Goal: Transaction & Acquisition: Purchase product/service

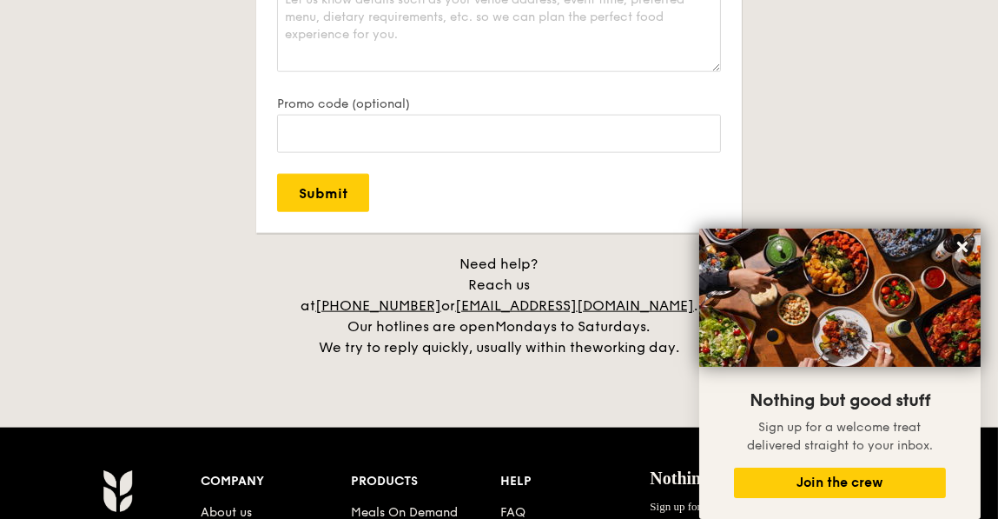
scroll to position [3995, 0]
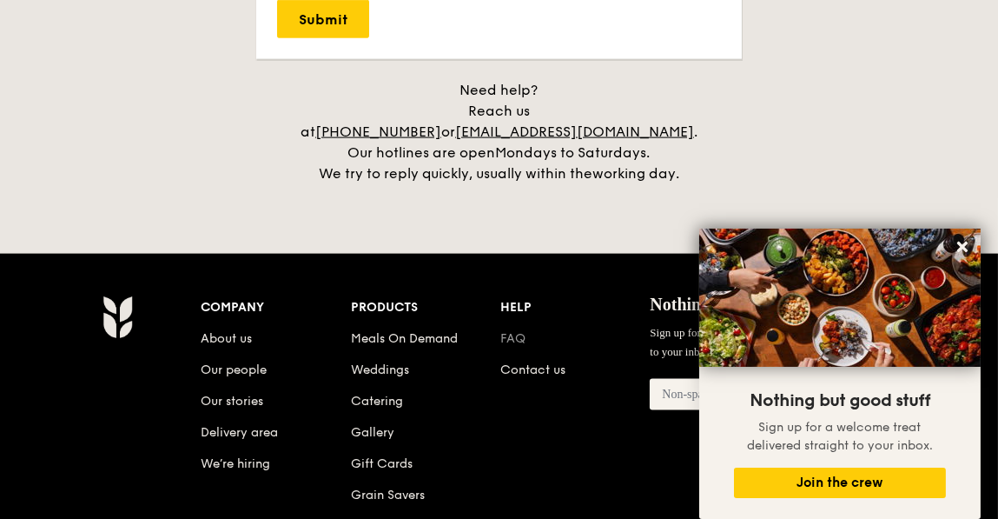
click at [520, 331] on link "FAQ" at bounding box center [512, 338] width 25 height 15
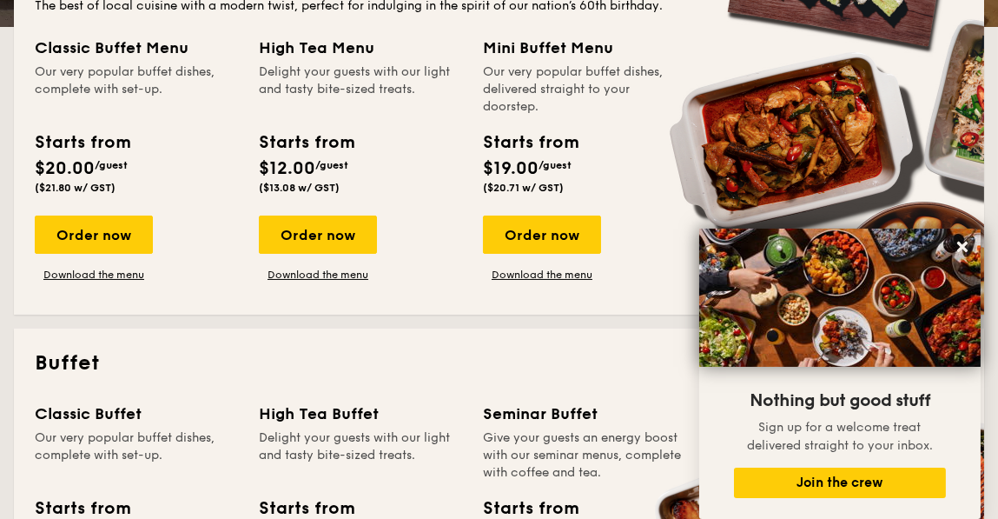
scroll to position [434, 0]
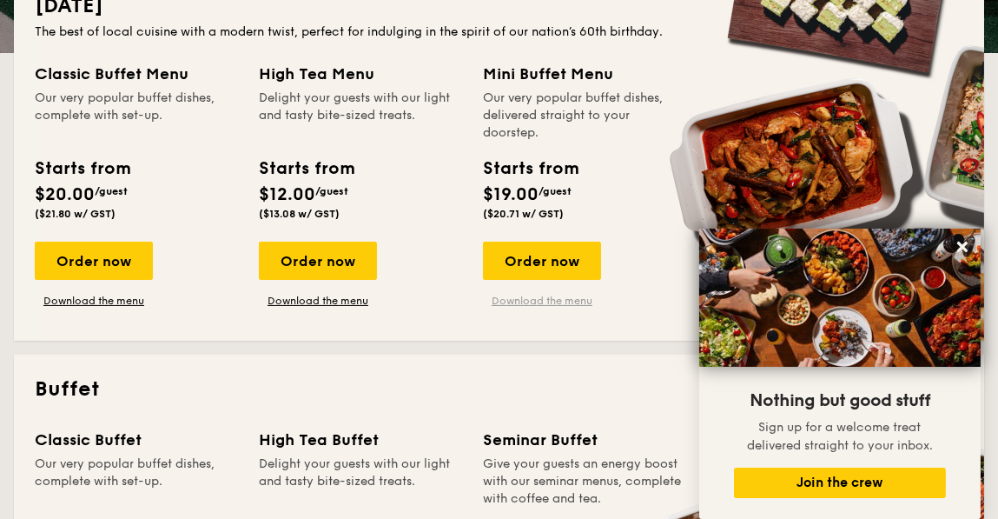
click at [520, 299] on link "Download the menu" at bounding box center [542, 301] width 118 height 14
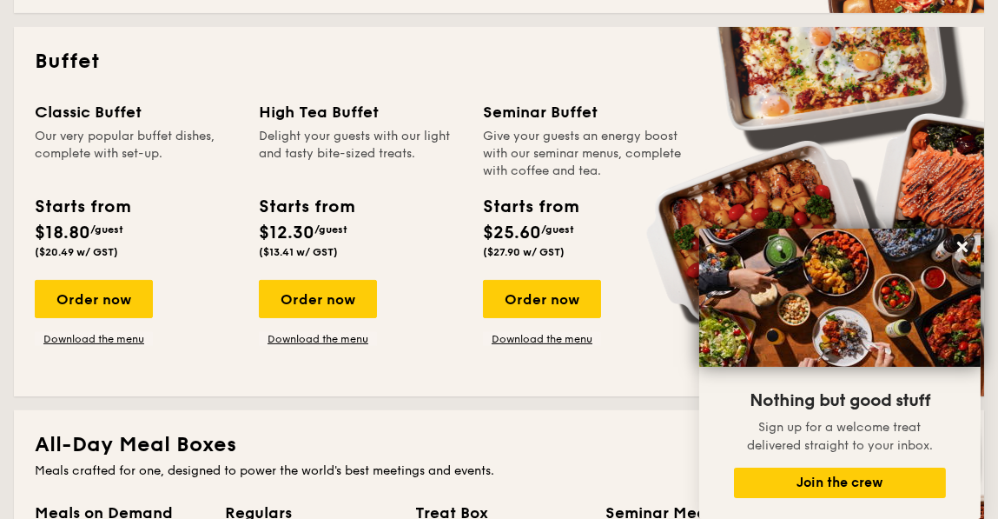
scroll to position [781, 0]
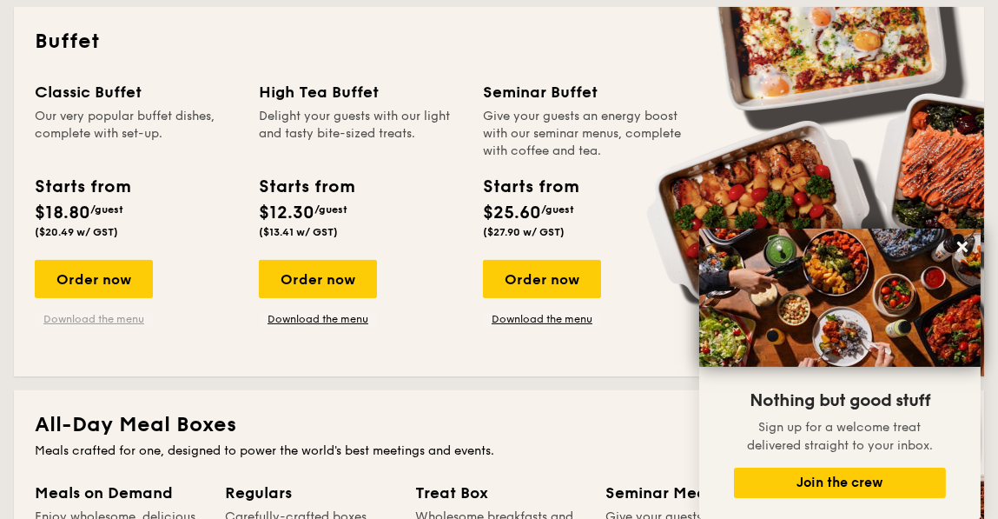
click at [63, 314] on link "Download the menu" at bounding box center [94, 319] width 118 height 14
click at [534, 318] on link "Download the menu" at bounding box center [542, 319] width 118 height 14
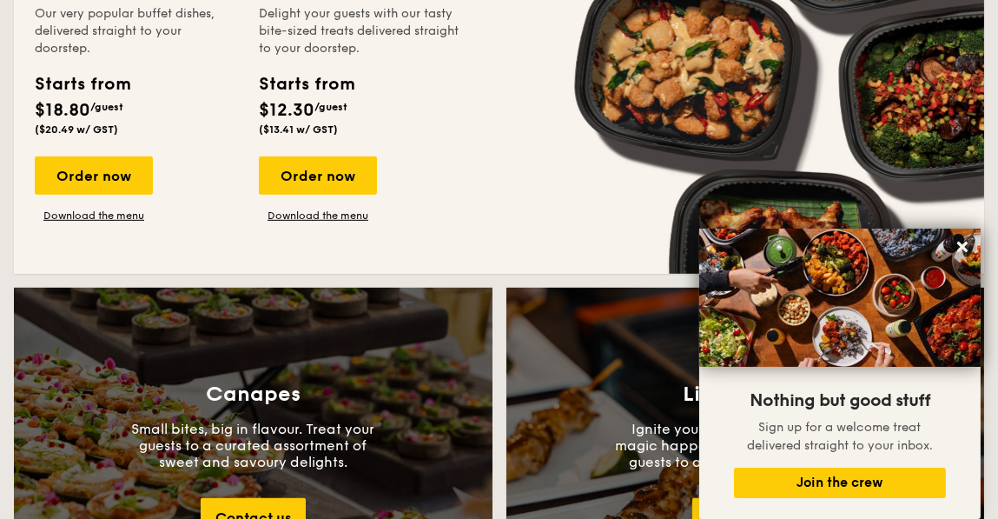
scroll to position [1650, 0]
click at [123, 210] on link "Download the menu" at bounding box center [94, 216] width 118 height 14
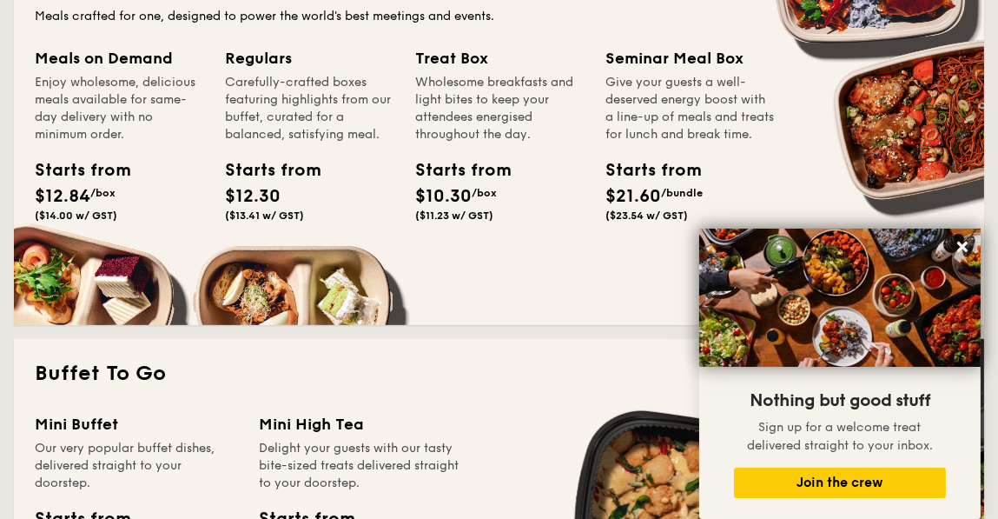
scroll to position [1302, 0]
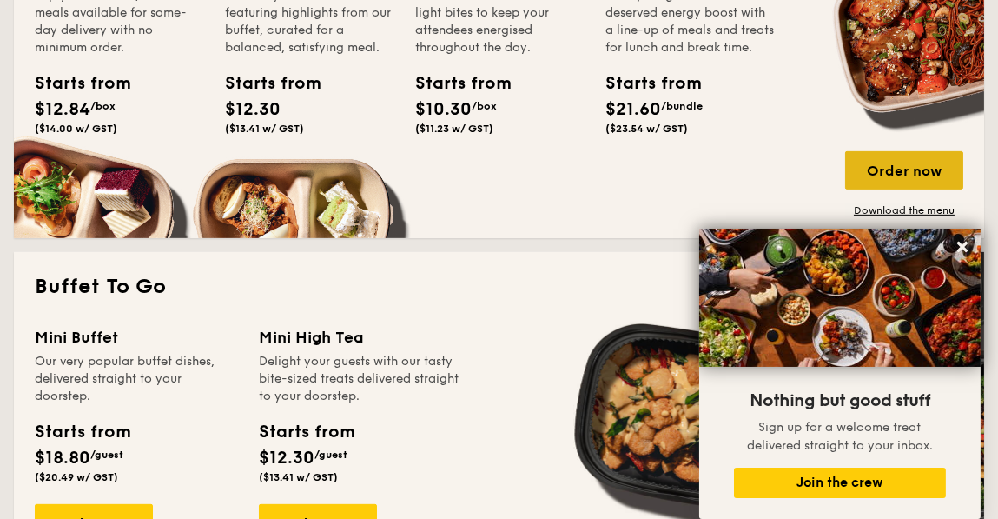
click at [882, 162] on div "Order now" at bounding box center [904, 170] width 118 height 38
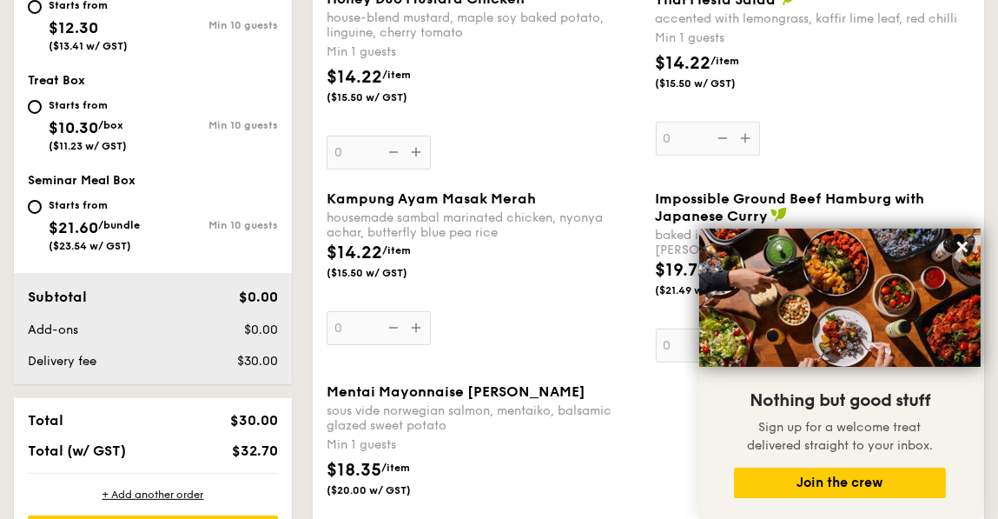
scroll to position [781, 0]
